Goal: Navigation & Orientation: Find specific page/section

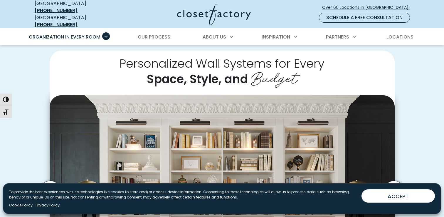
scroll to position [134, 0]
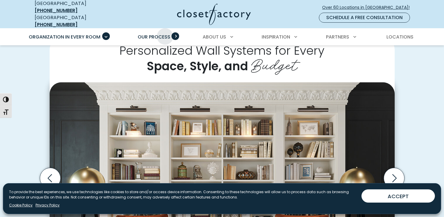
click at [165, 33] on span "Our Process" at bounding box center [154, 36] width 33 height 7
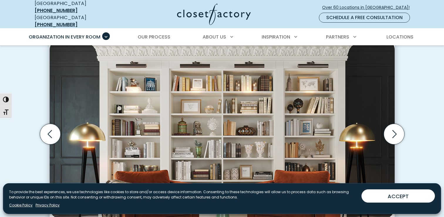
scroll to position [183, 0]
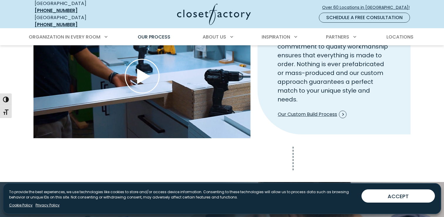
scroll to position [679, 0]
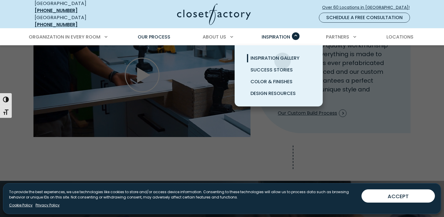
click at [282, 56] on span "Inspiration Gallery" at bounding box center [274, 58] width 49 height 7
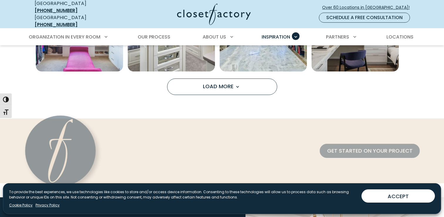
scroll to position [543, 0]
